Goal: Information Seeking & Learning: Learn about a topic

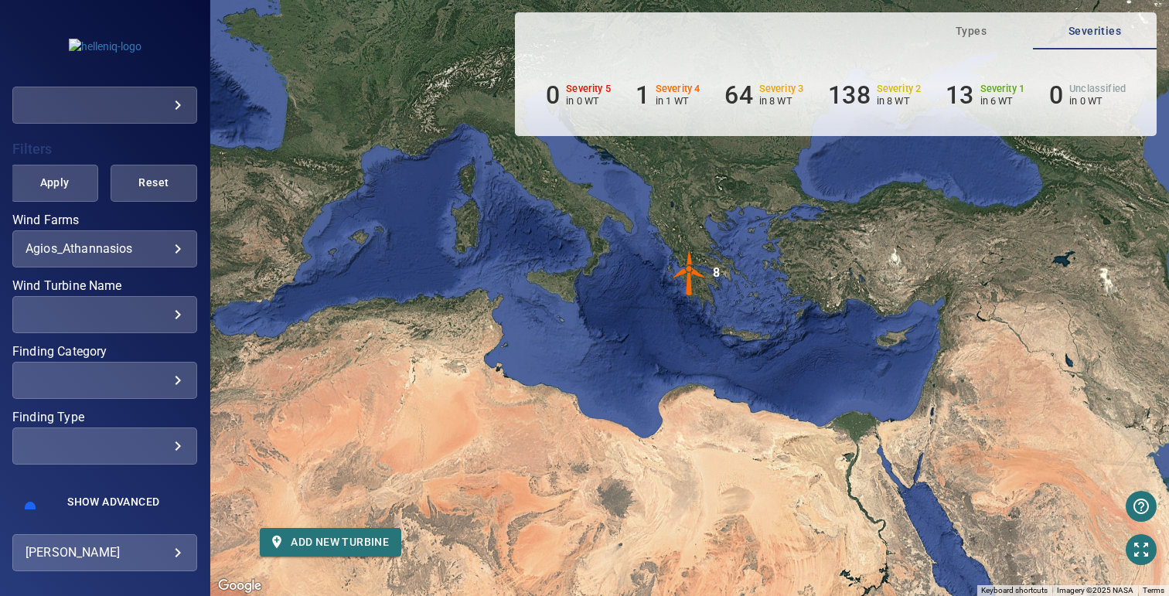
scroll to position [332, 0]
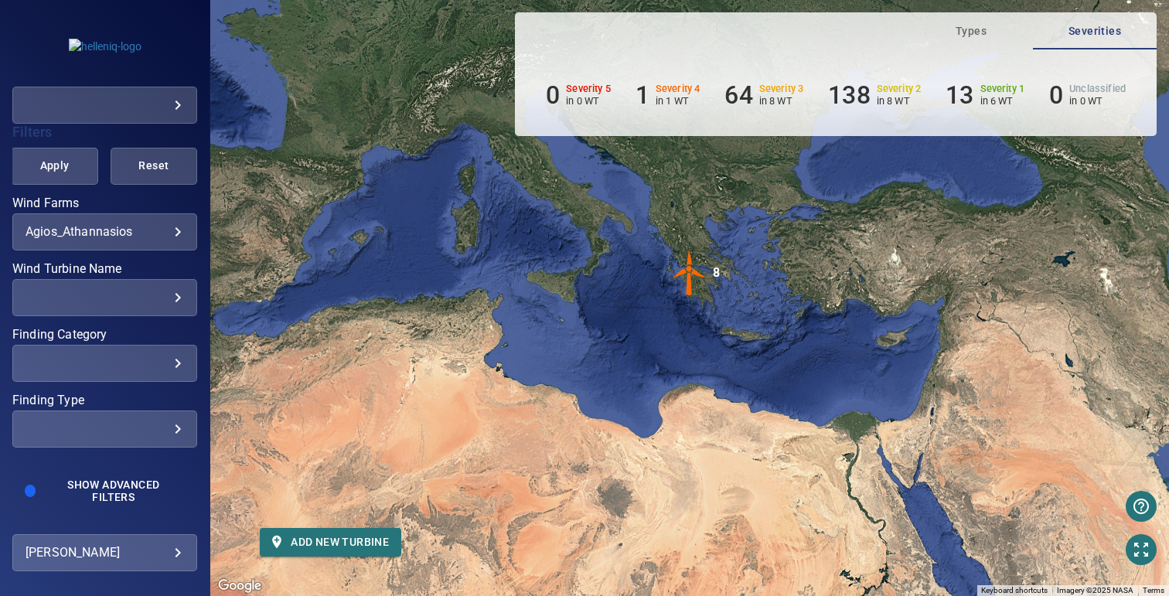
click at [114, 233] on body "**********" at bounding box center [584, 298] width 1169 height 596
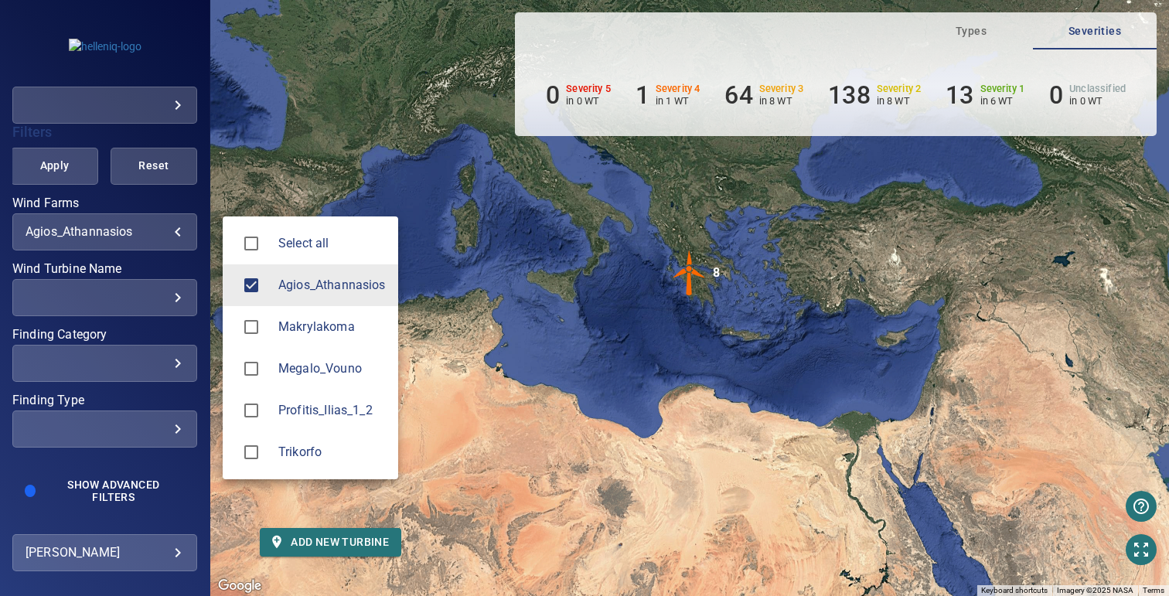
click at [262, 436] on div at bounding box center [256, 452] width 43 height 32
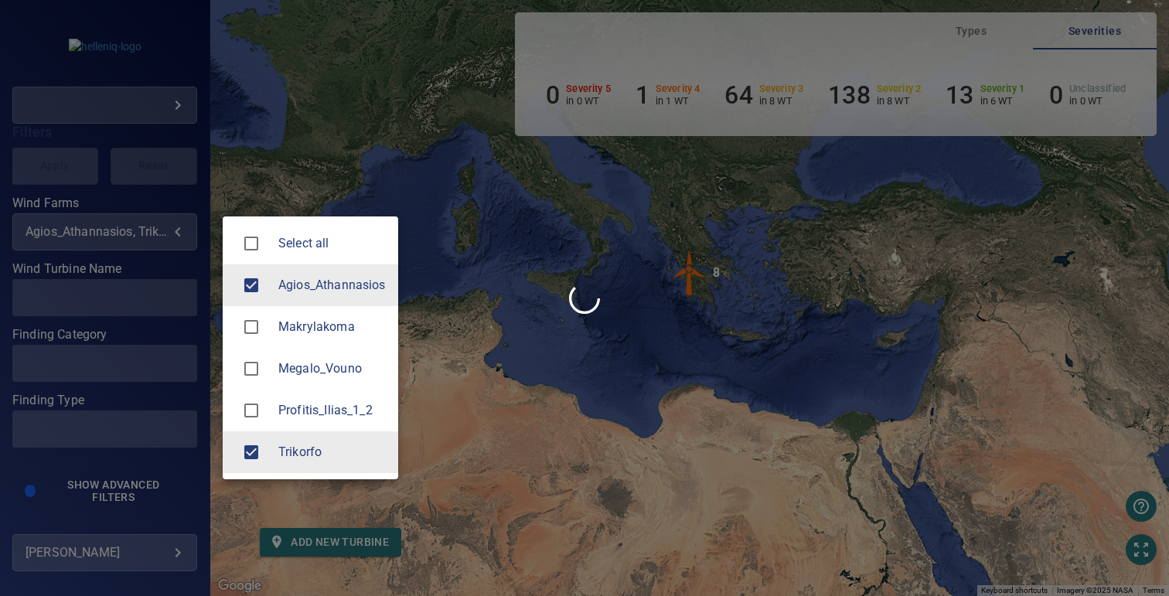
type input "********"
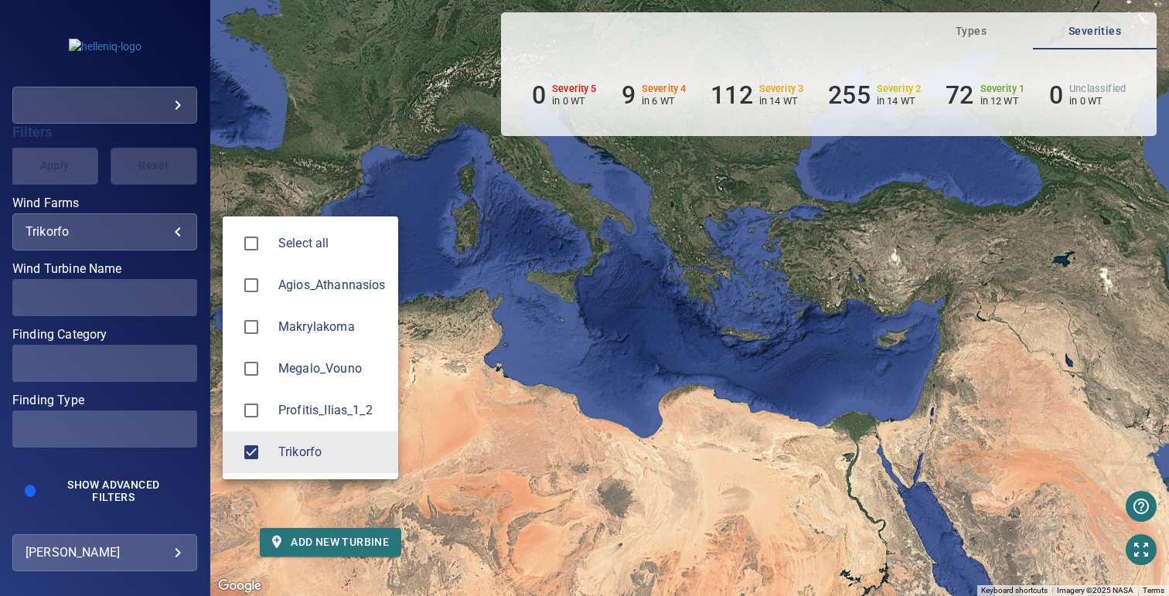
click at [482, 249] on div at bounding box center [584, 298] width 1169 height 596
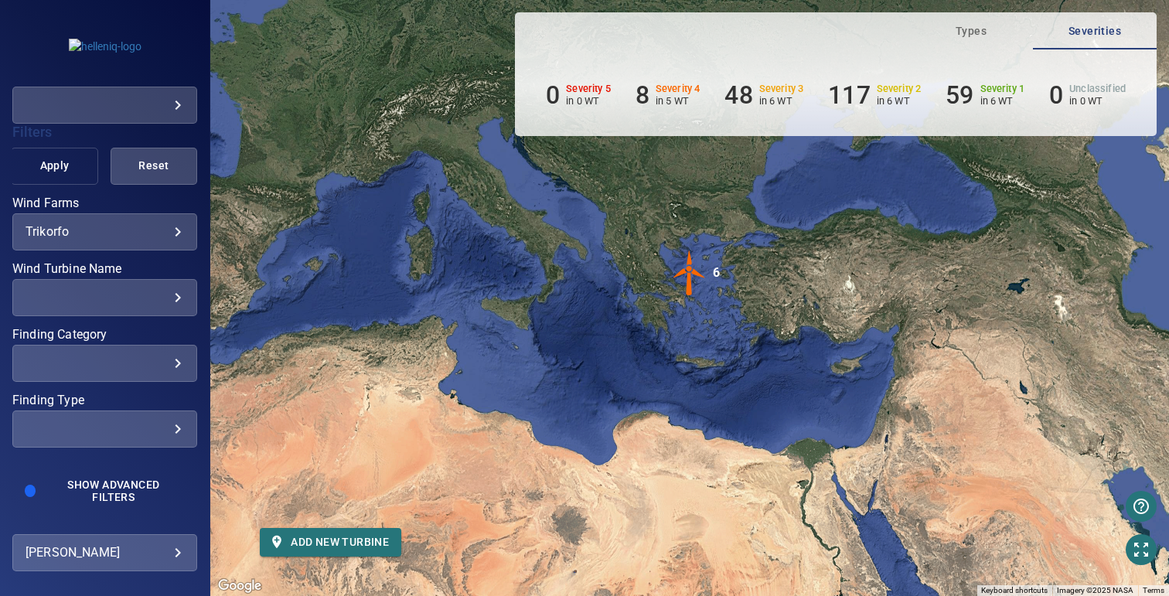
click at [48, 169] on span "Apply" at bounding box center [54, 165] width 48 height 19
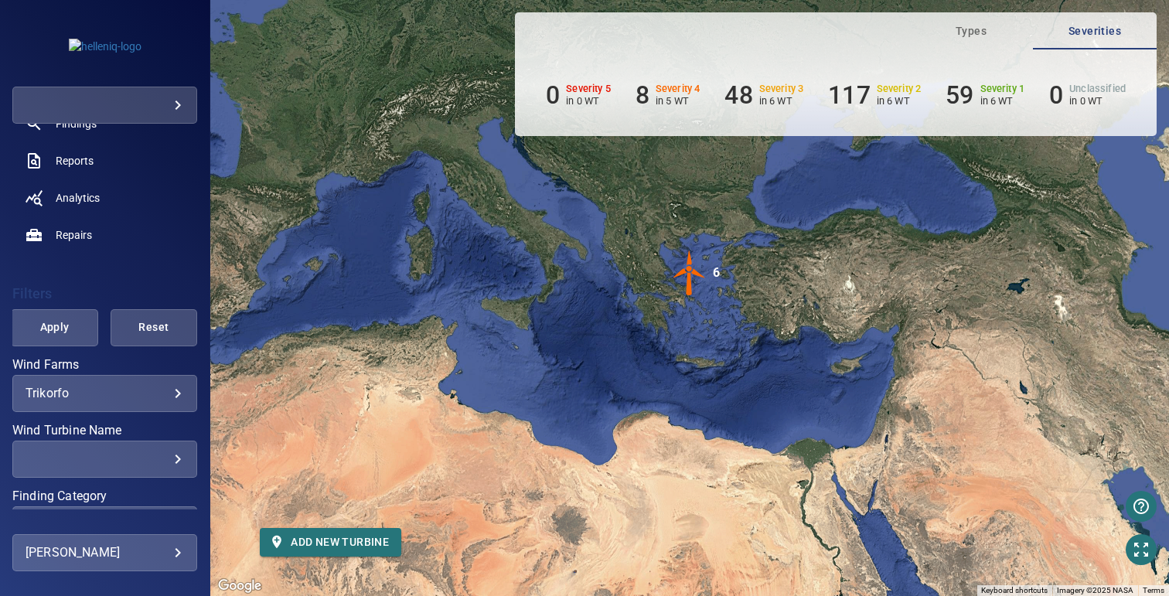
scroll to position [60, 0]
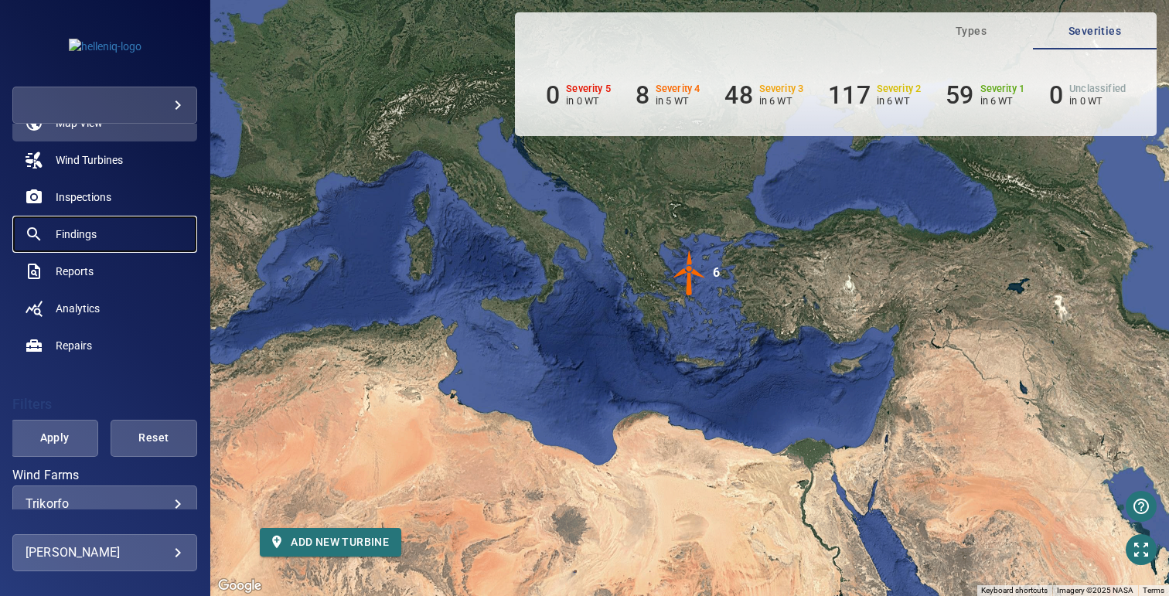
click at [119, 233] on link "Findings" at bounding box center [104, 234] width 185 height 37
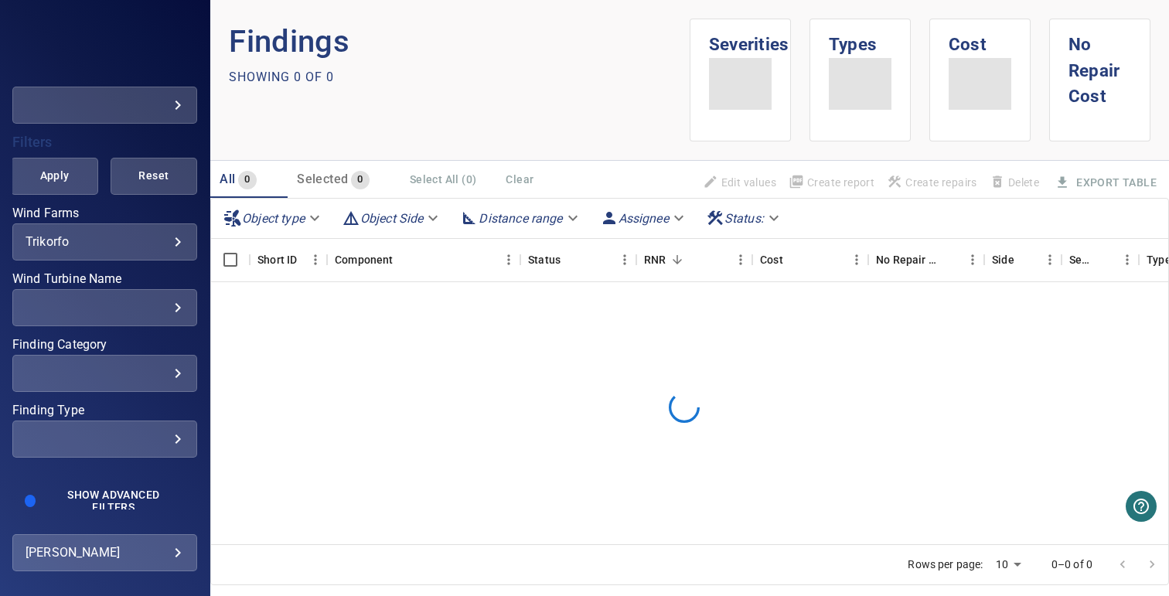
scroll to position [330, 0]
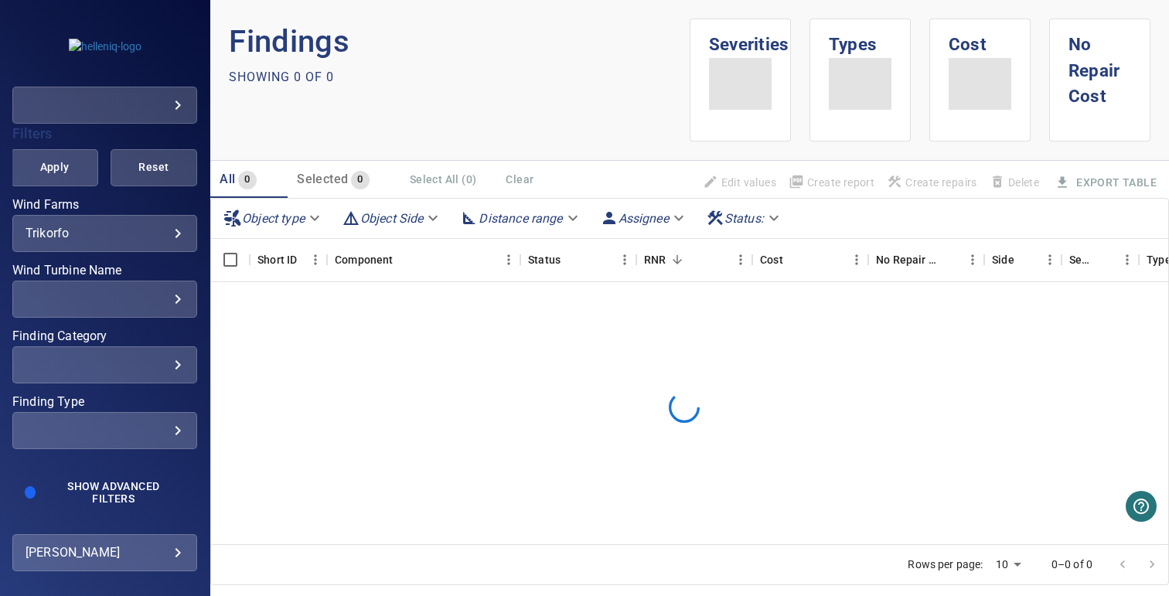
click at [104, 366] on div "​" at bounding box center [105, 364] width 158 height 15
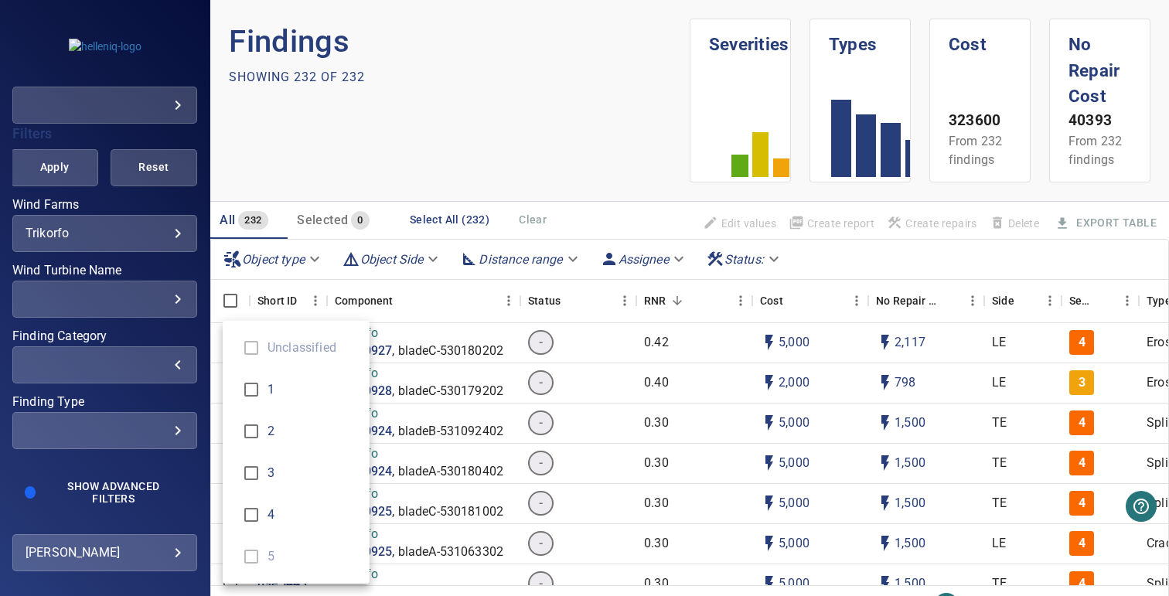
type input "*"
click at [307, 92] on div "Finding Category" at bounding box center [584, 298] width 1169 height 596
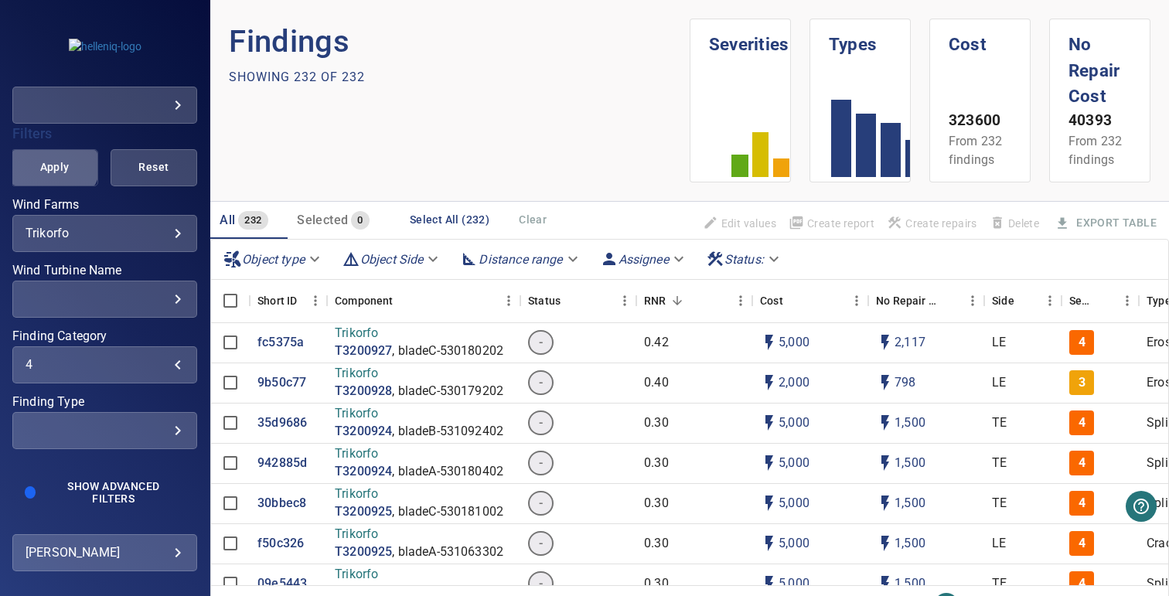
click at [52, 163] on span "Apply" at bounding box center [54, 167] width 48 height 19
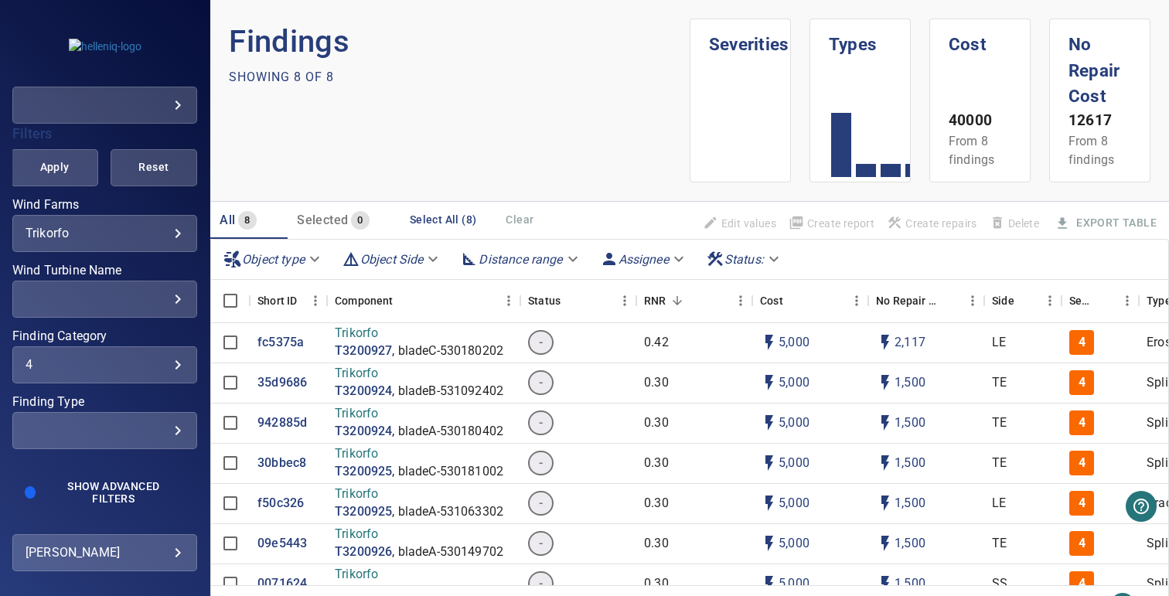
scroll to position [79, 0]
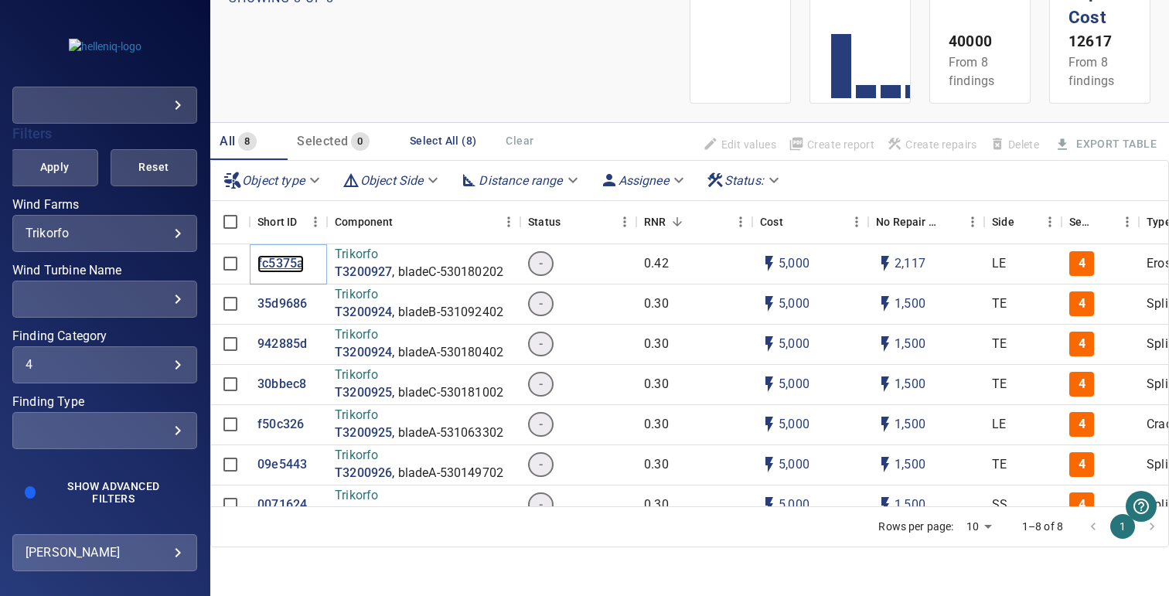
click at [287, 264] on p "fc5375a" at bounding box center [280, 264] width 46 height 18
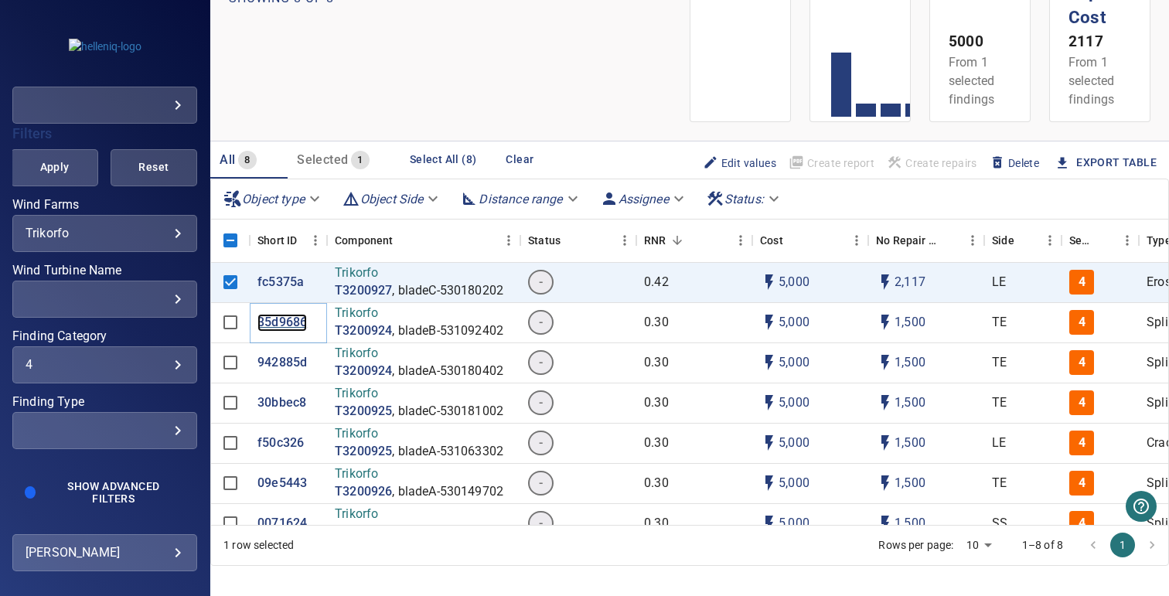
click at [282, 325] on p "35d9686" at bounding box center [281, 323] width 49 height 18
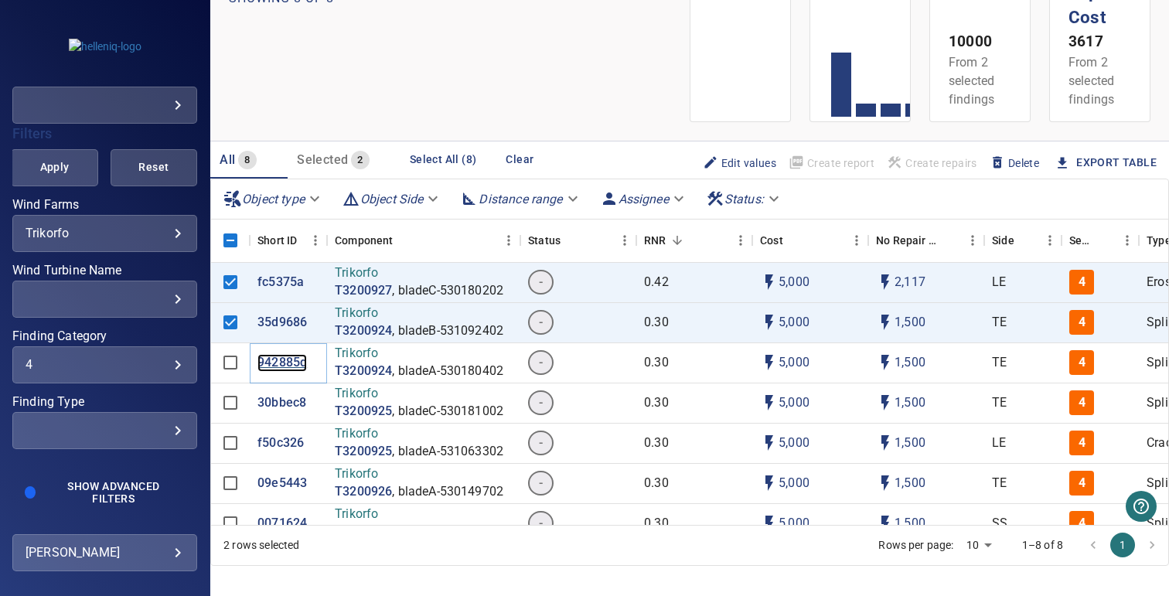
click at [286, 361] on p "942885d" at bounding box center [281, 363] width 49 height 18
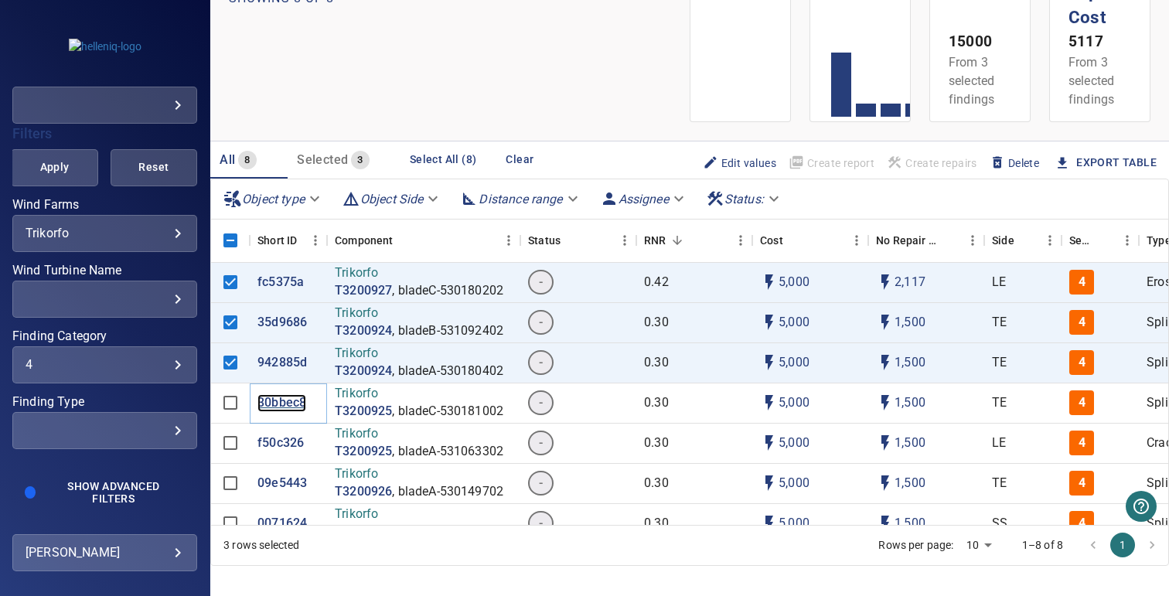
click at [277, 407] on p "30bbec8" at bounding box center [281, 403] width 49 height 18
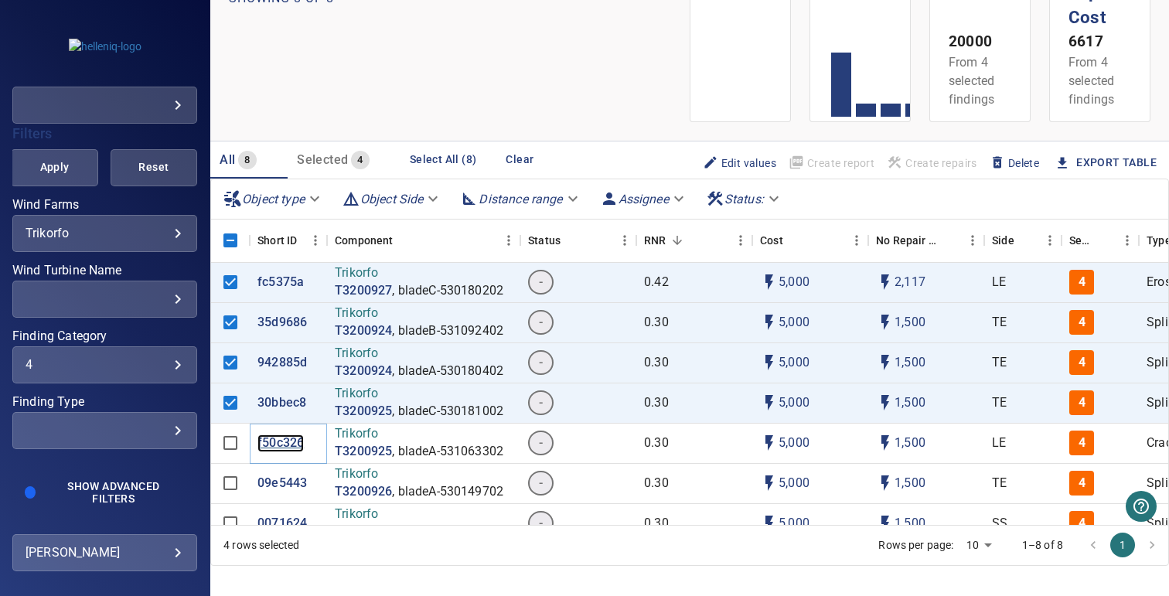
click at [276, 447] on p "f50c326" at bounding box center [280, 443] width 46 height 18
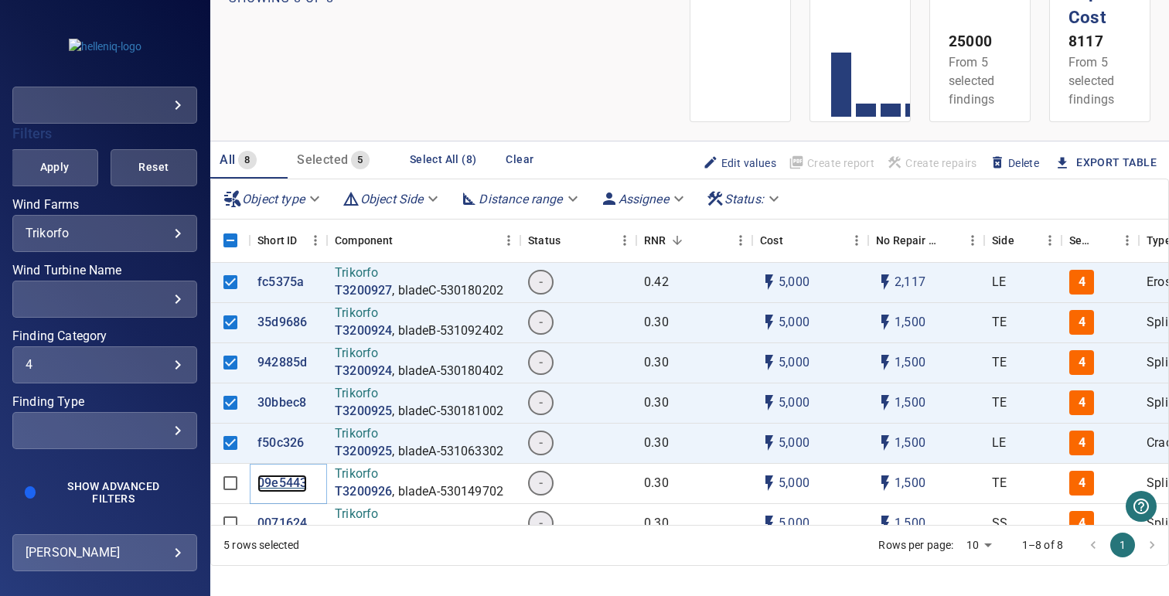
click at [281, 483] on p "09e5443" at bounding box center [281, 484] width 49 height 18
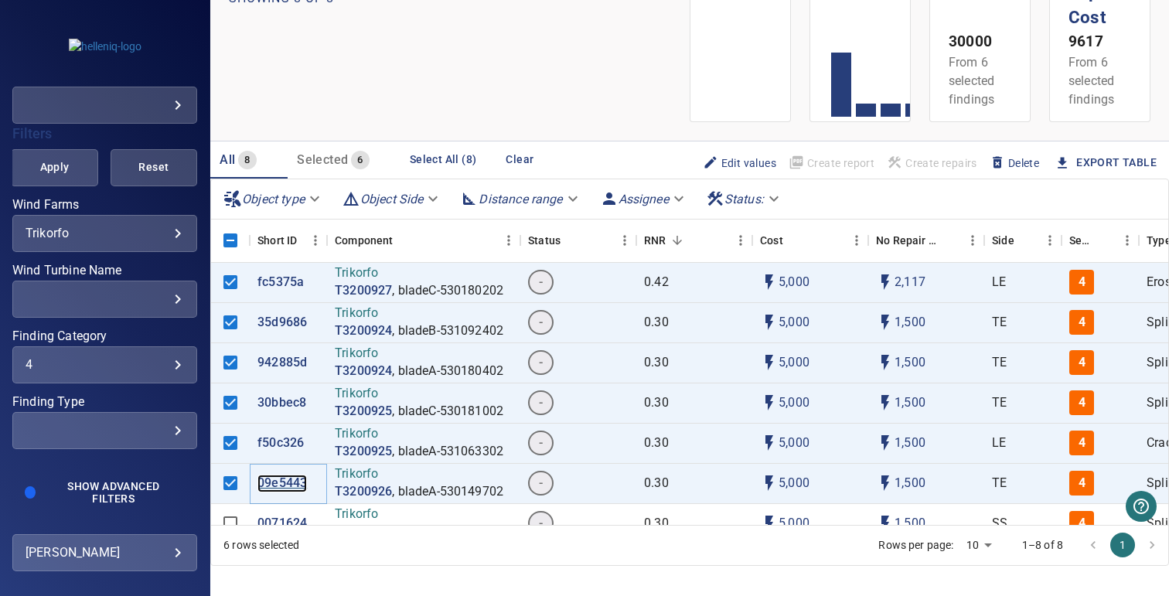
scroll to position [24, 0]
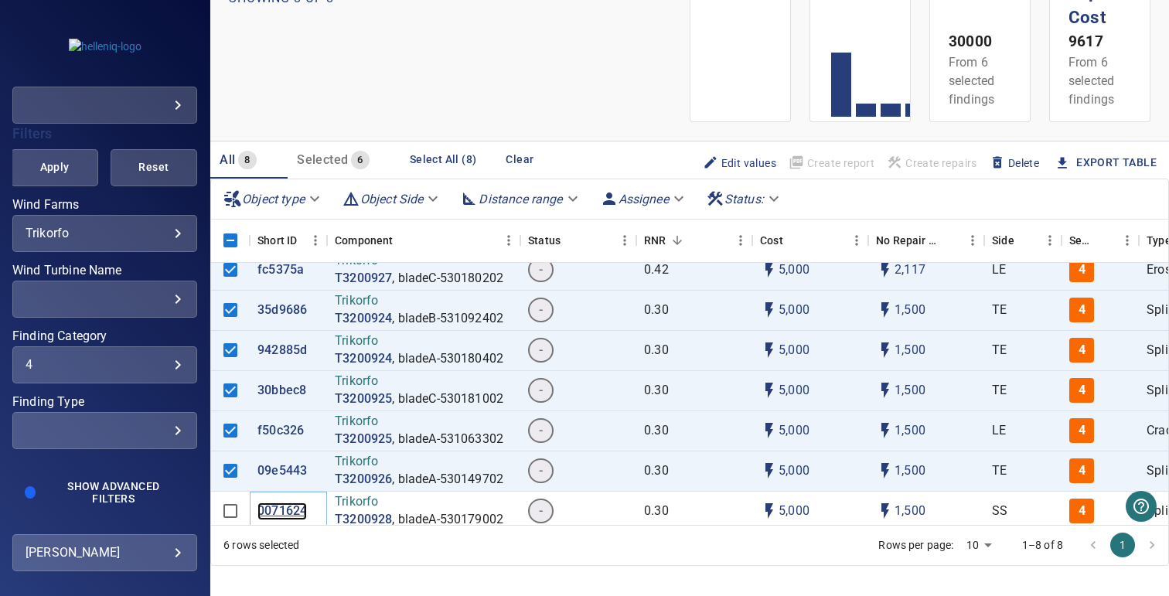
click at [276, 502] on p "0071624" at bounding box center [281, 511] width 49 height 18
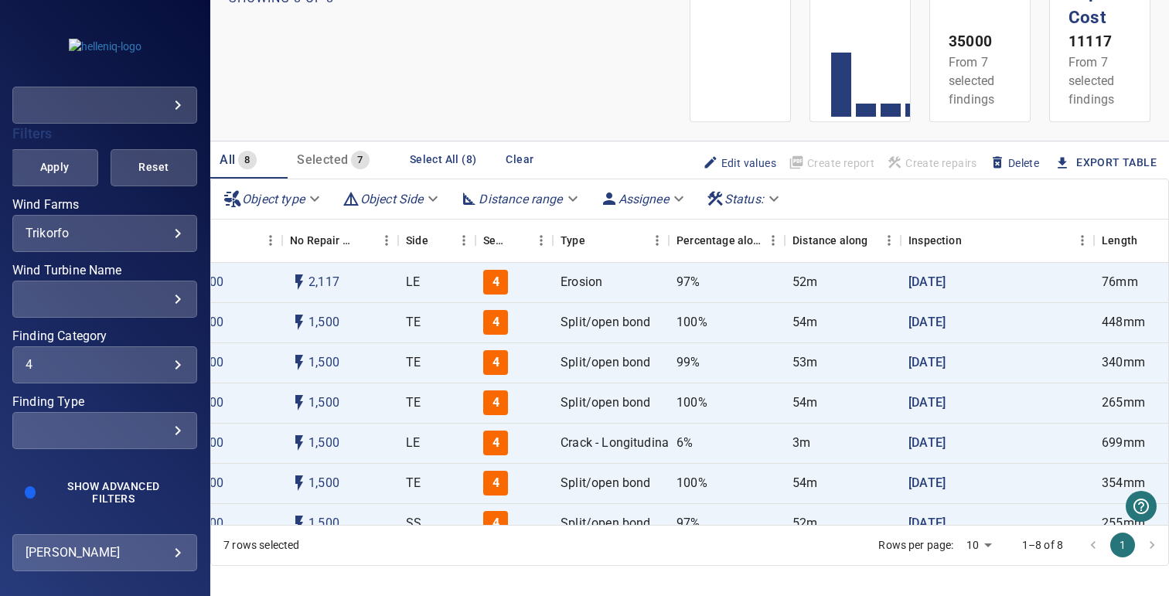
scroll to position [24, 586]
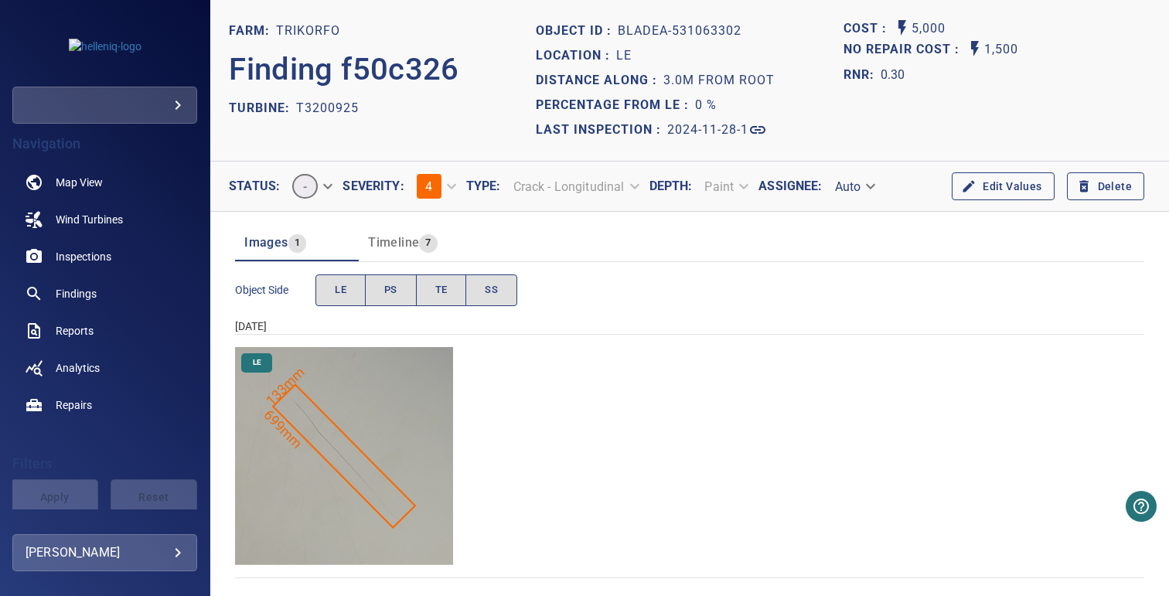
click at [354, 430] on img "Trikorfo/T3200925/2024-11-28-1/2024-11-28-1/image64wp72.jpg" at bounding box center [344, 456] width 218 height 218
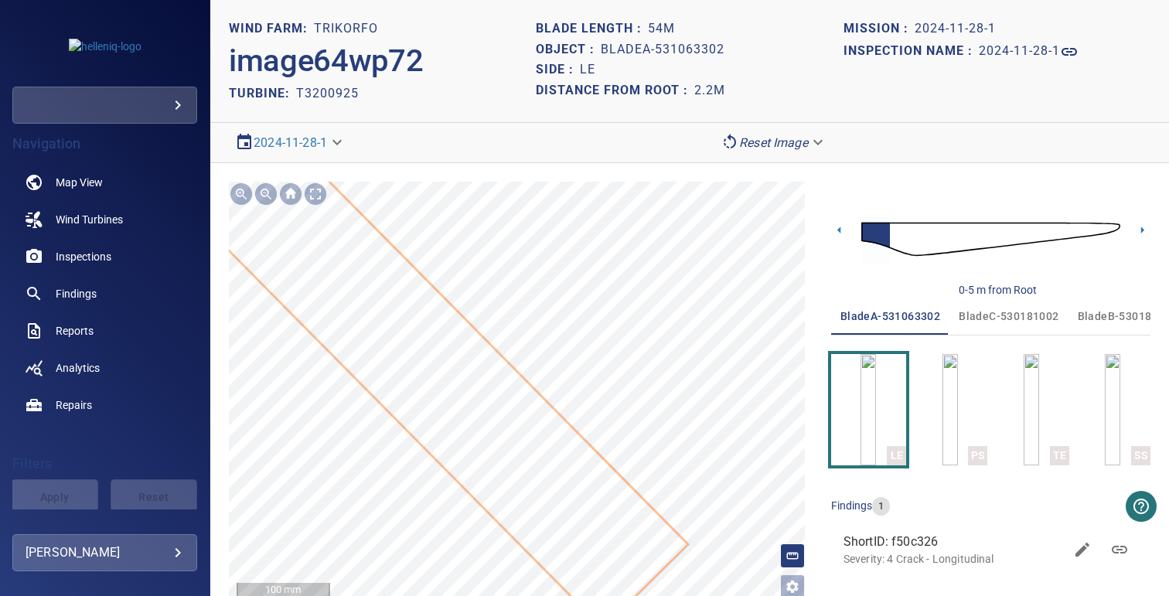
scroll to position [11, 0]
